Goal: Information Seeking & Learning: Learn about a topic

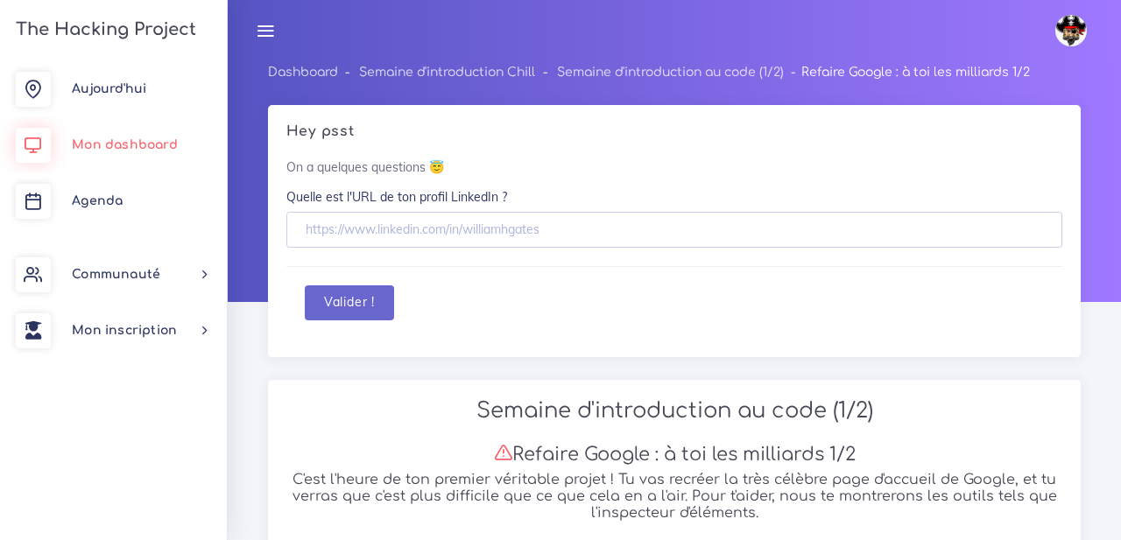
click at [159, 136] on link "Mon dashboard" at bounding box center [113, 145] width 227 height 56
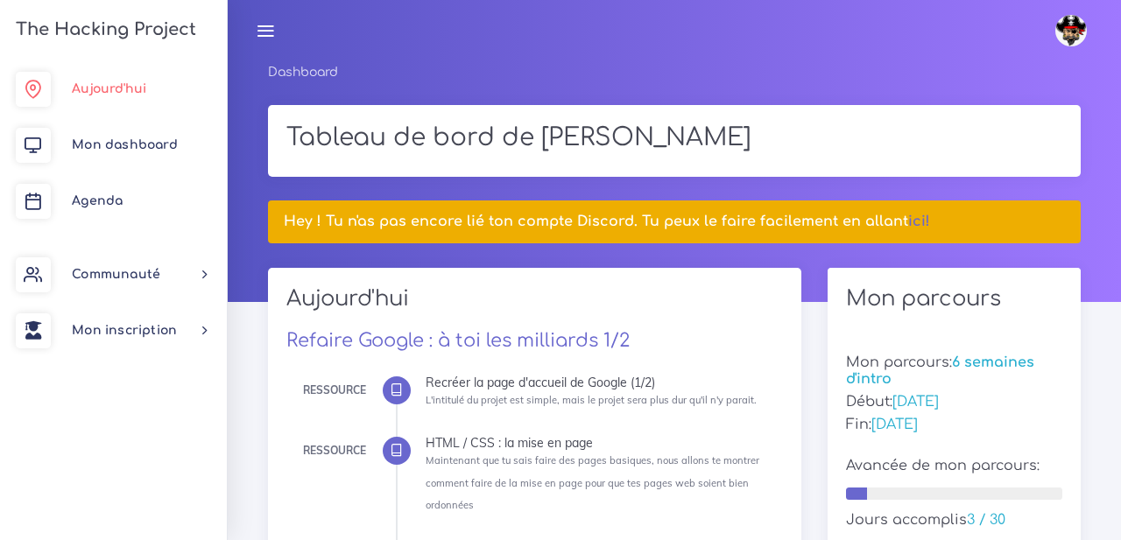
click at [144, 84] on span "Aujourd'hui" at bounding box center [109, 88] width 74 height 13
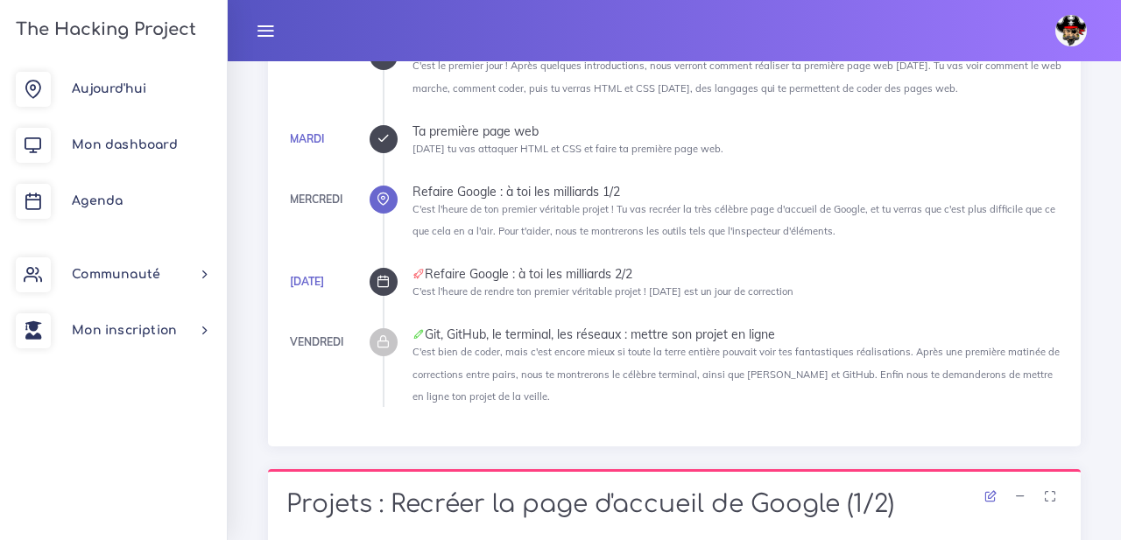
scroll to position [539, 0]
click at [419, 276] on icon at bounding box center [418, 276] width 12 height 12
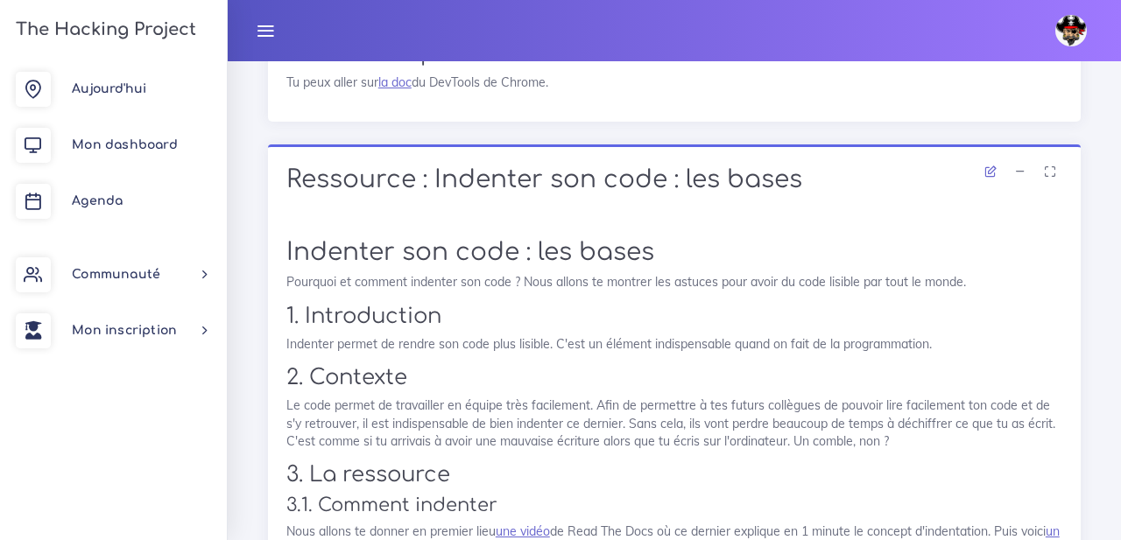
scroll to position [5128, 0]
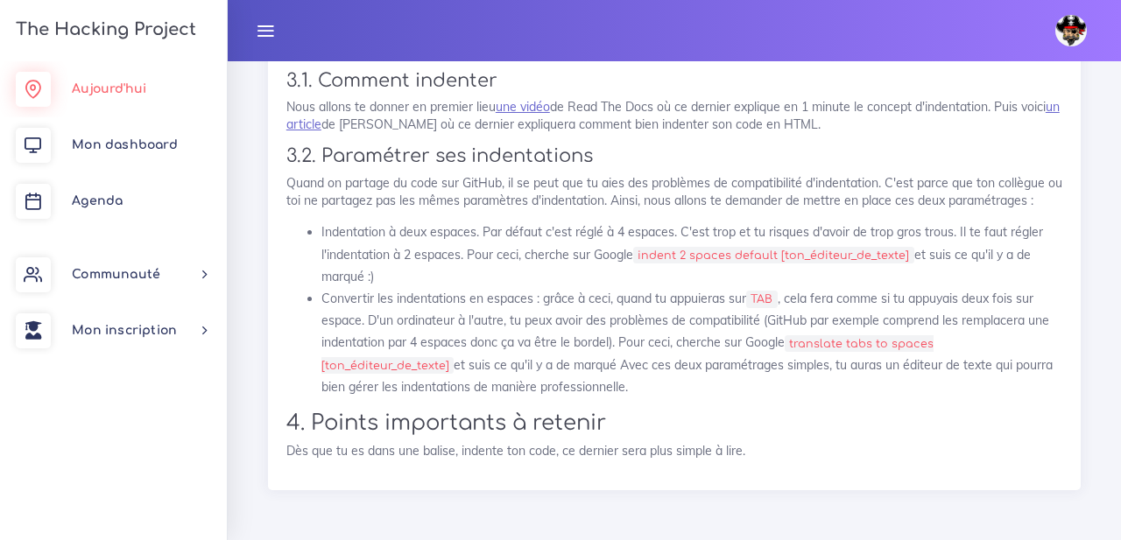
click at [119, 74] on link "Aujourd'hui" at bounding box center [113, 89] width 227 height 56
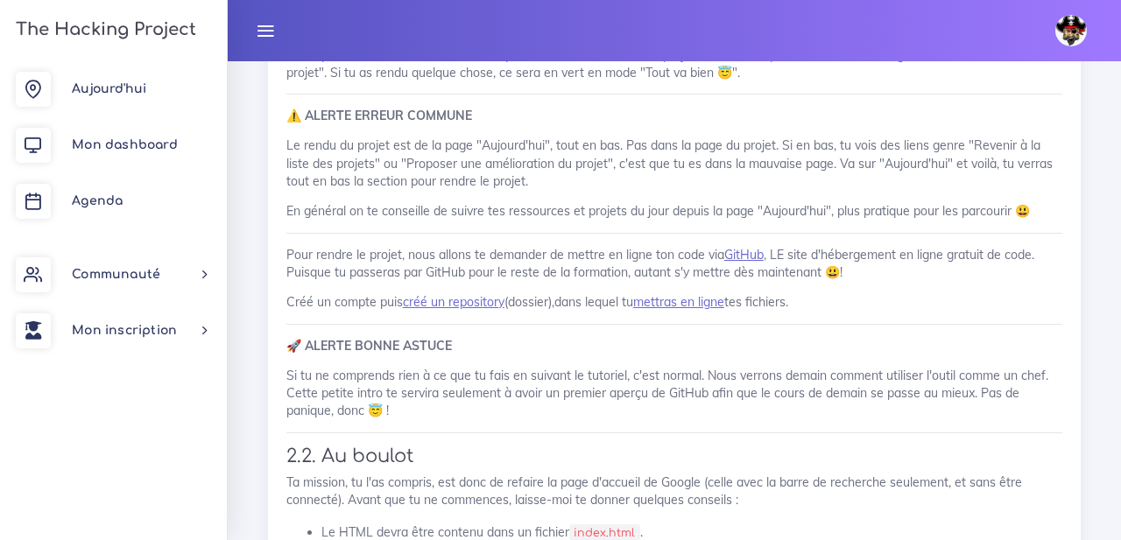
scroll to position [1440, 0]
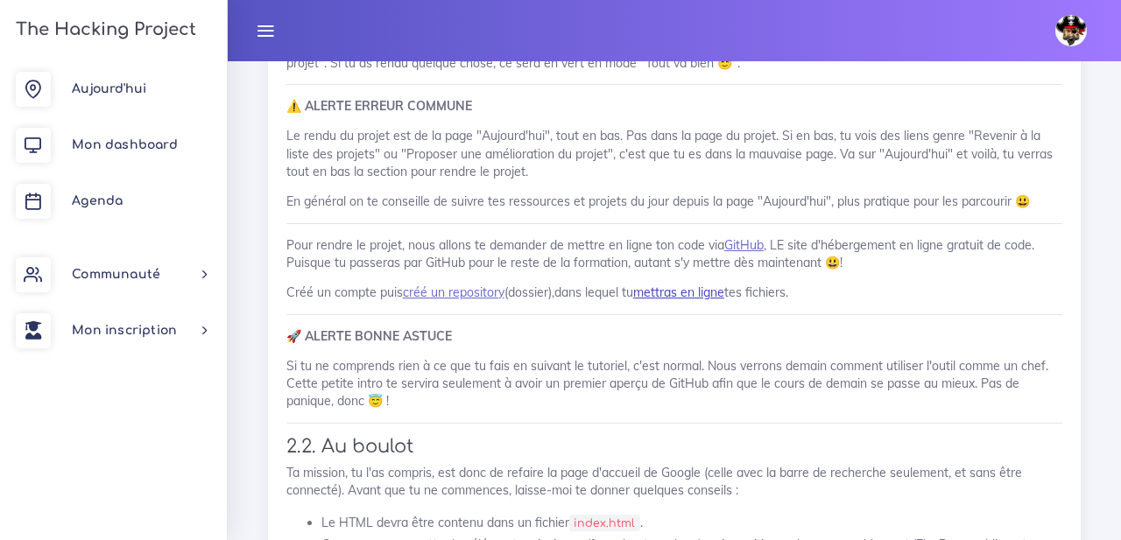
click at [694, 293] on link "mettras en ligne" at bounding box center [678, 293] width 91 height 16
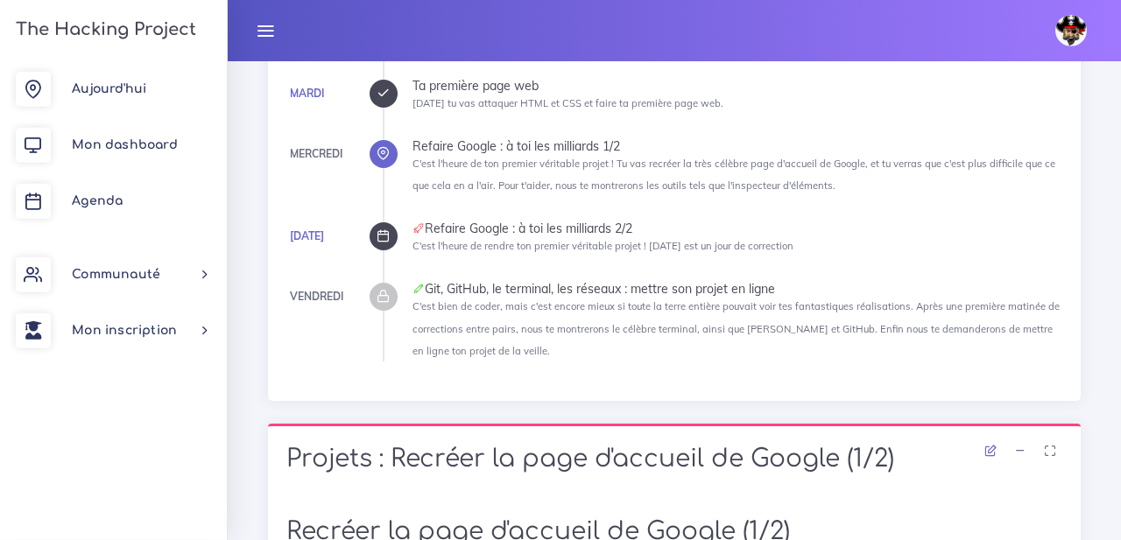
scroll to position [592, 0]
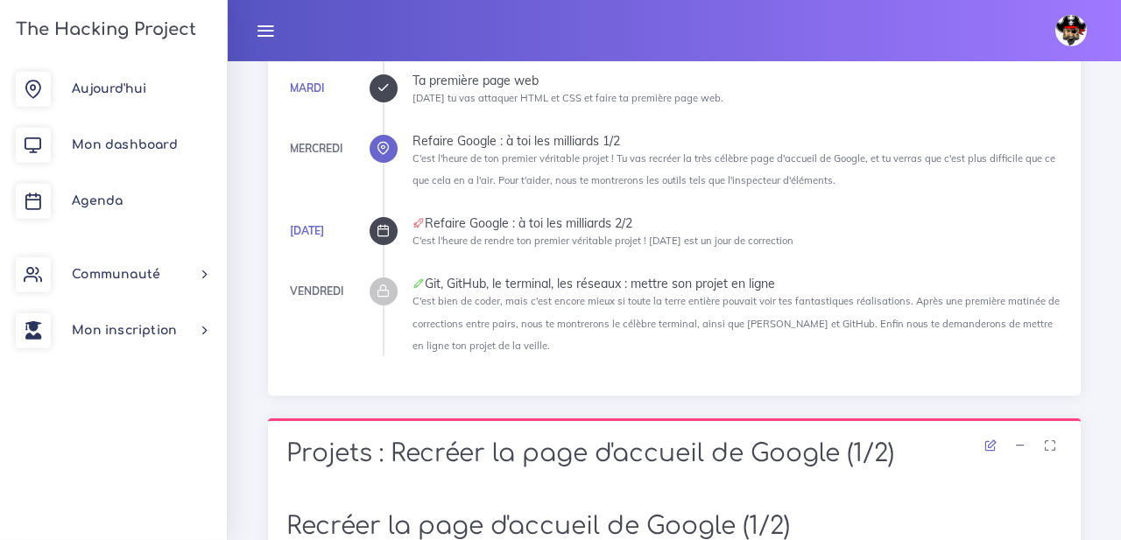
click at [875, 105] on li "[DATE] Ta première page web [DATE] tu vas attaquer HTML et CSS et faire ta prem…" at bounding box center [737, 91] width 650 height 34
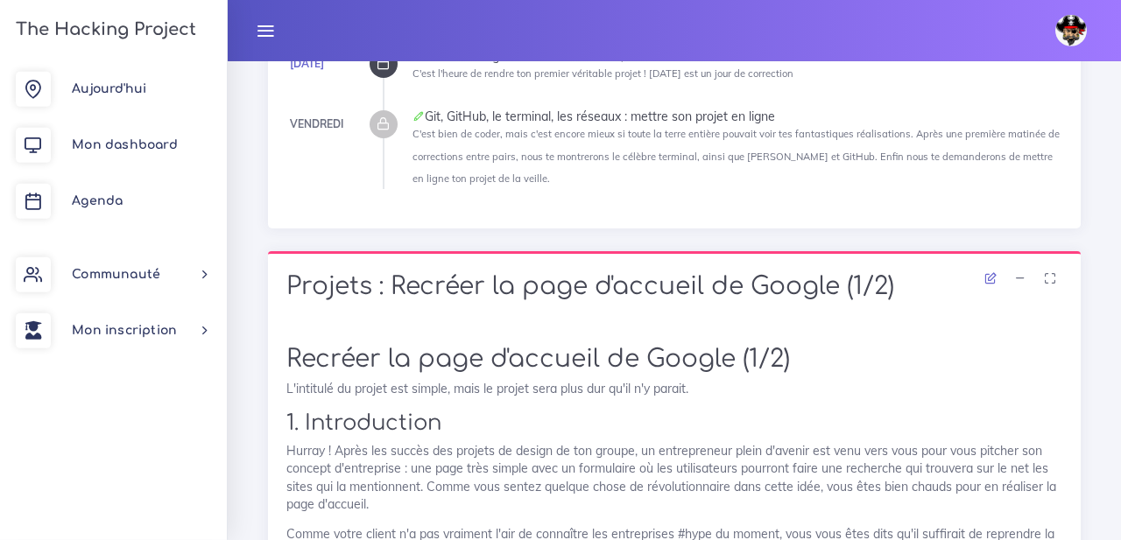
scroll to position [0, 0]
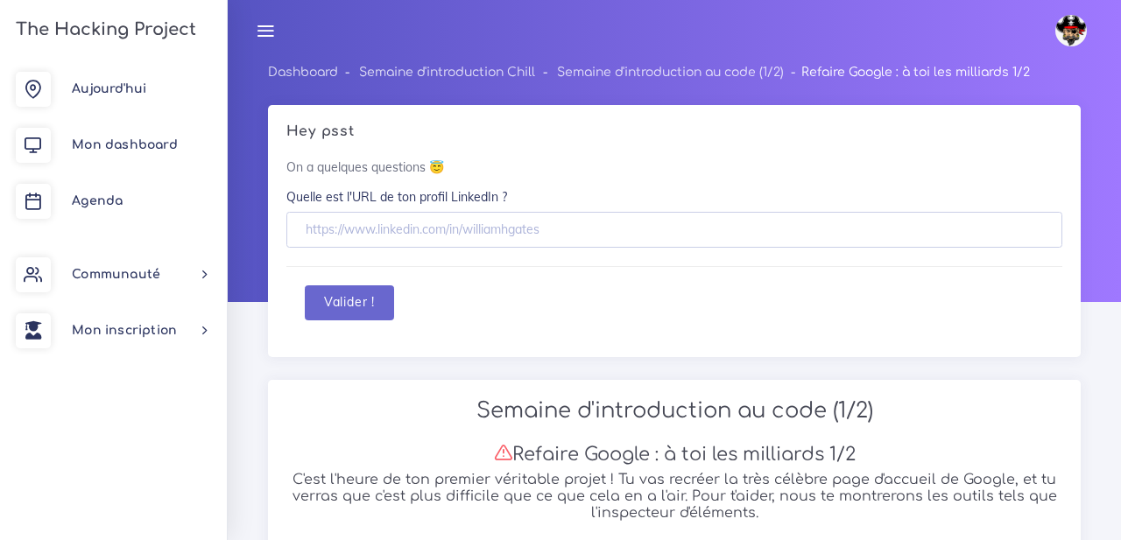
click at [262, 205] on div "Hey psst On a quelques questions 😇 Quelle est l'URL de ton profil LinkedIn ? Va…" at bounding box center [674, 243] width 839 height 276
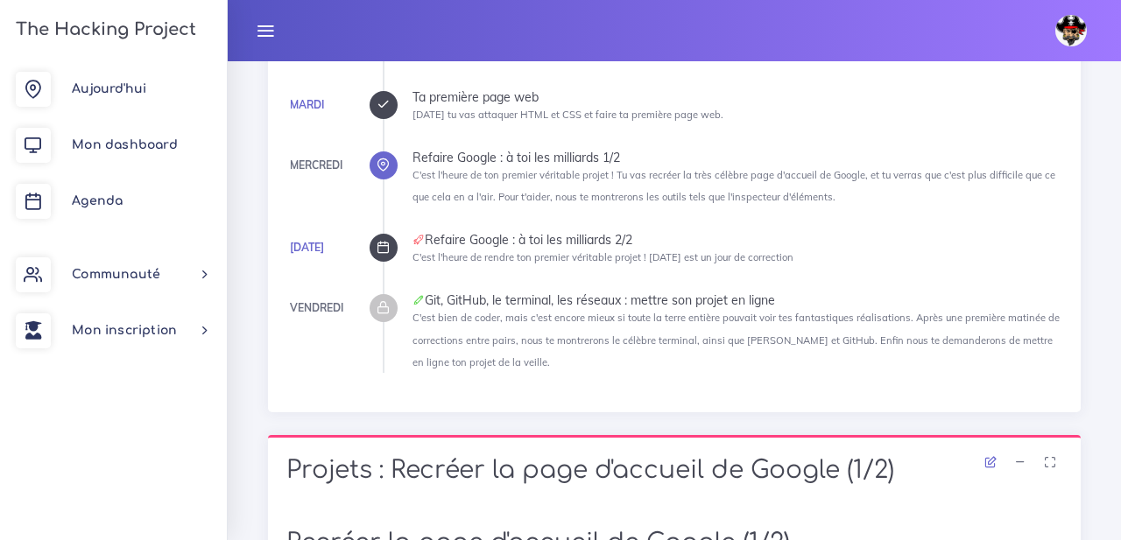
scroll to position [574, 0]
click at [389, 254] on icon at bounding box center [383, 249] width 13 height 13
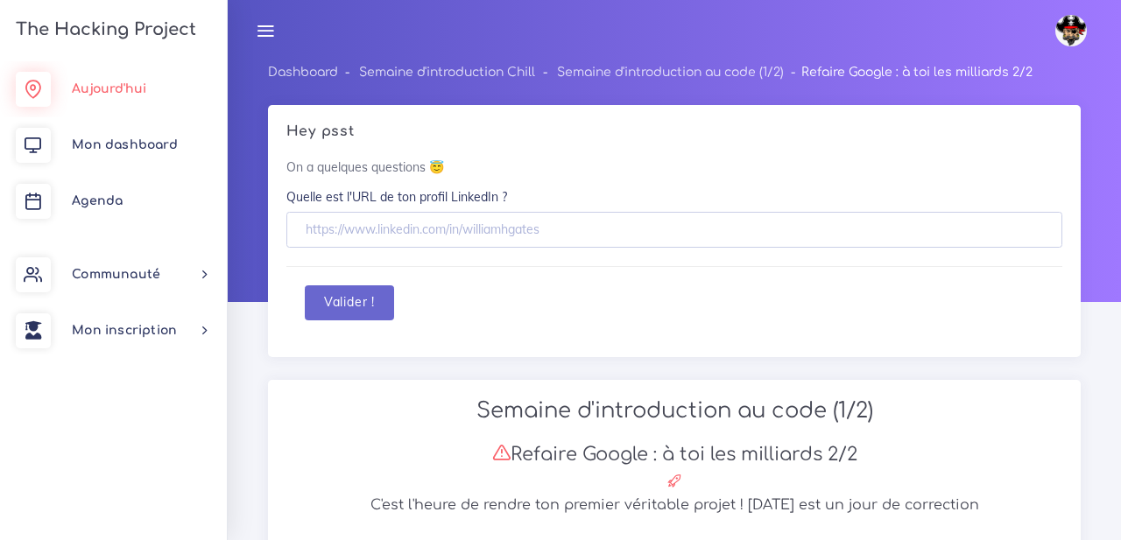
click at [141, 93] on span "Aujourd'hui" at bounding box center [109, 88] width 74 height 13
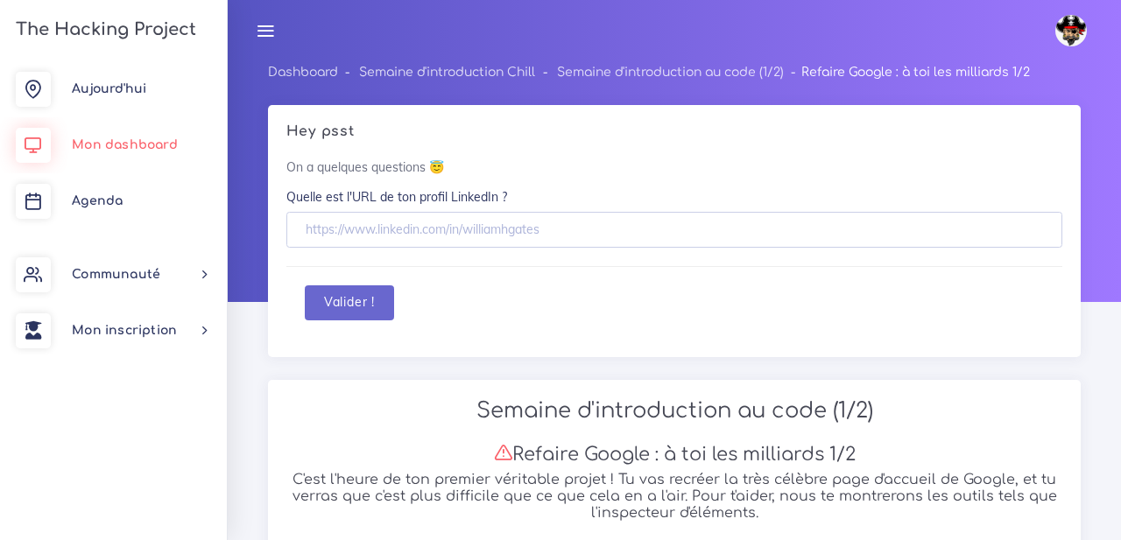
click at [94, 154] on link "Mon dashboard" at bounding box center [113, 145] width 227 height 56
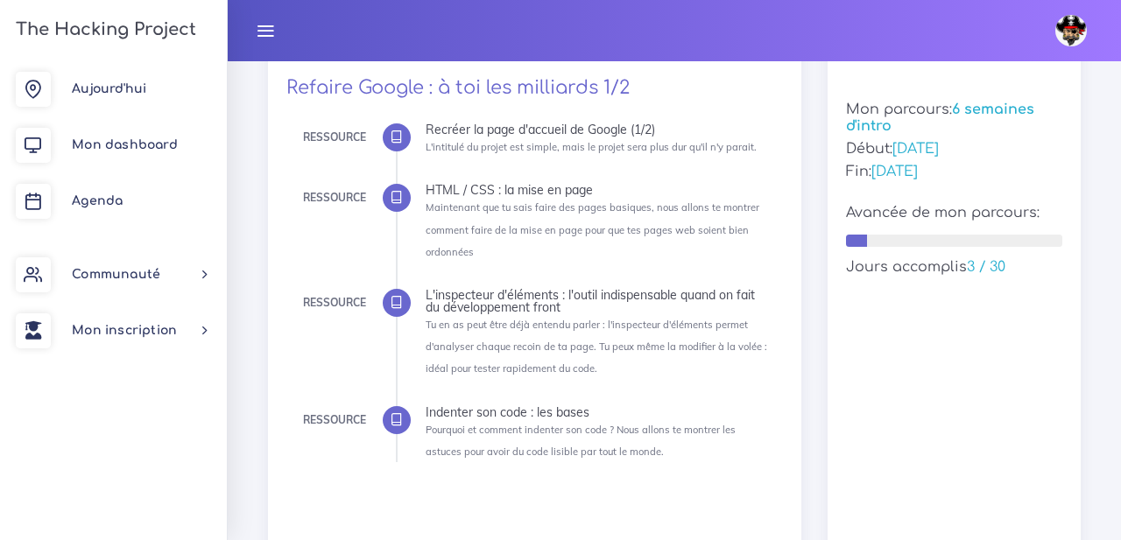
scroll to position [294, 0]
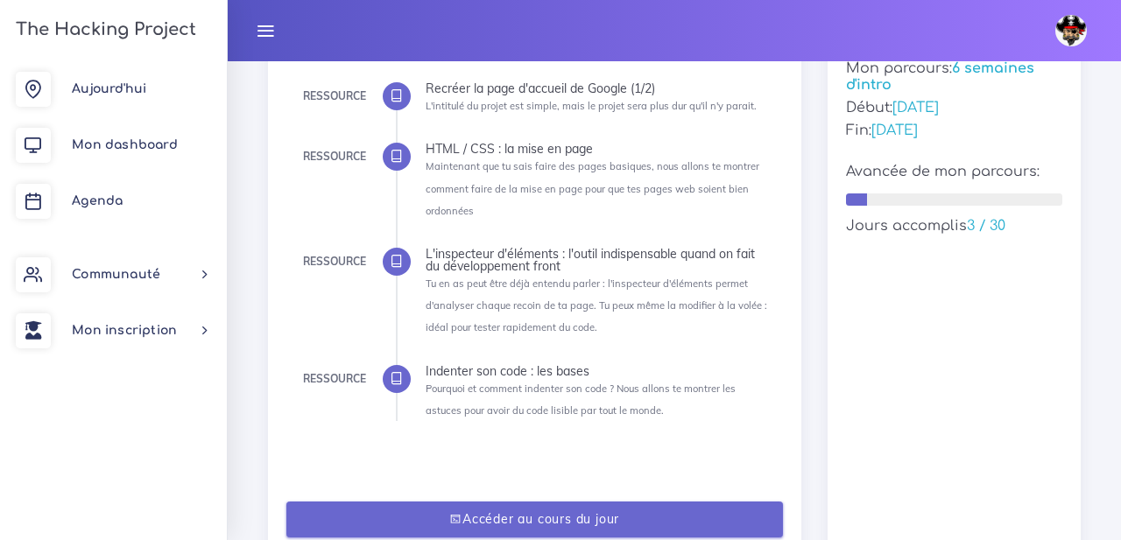
click at [499, 518] on link "Accéder au cours du jour" at bounding box center [534, 520] width 497 height 36
